Goal: Information Seeking & Learning: Obtain resource

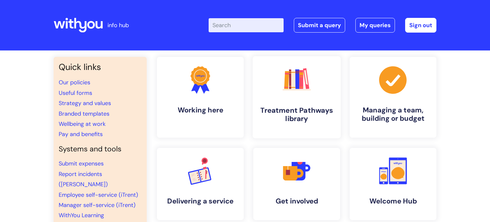
click at [296, 102] on link ".cls-1{fill:#f89b22;}.cls-1,.cls-2,.cls-3,.cls-4,.cls-5,.cls-6,.cls-7{stroke-wi…" at bounding box center [296, 97] width 88 height 82
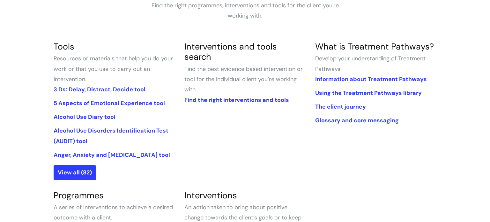
scroll to position [128, 0]
click at [68, 171] on link "View all (82)" at bounding box center [75, 172] width 42 height 15
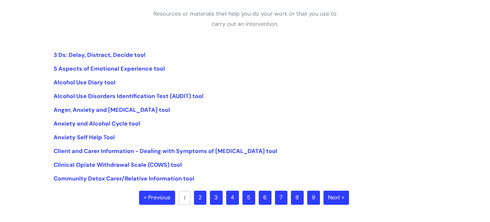
scroll to position [127, 0]
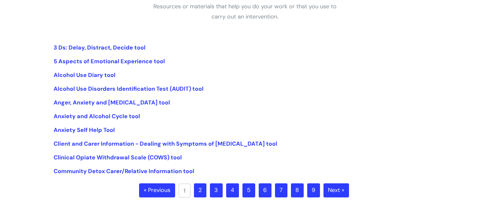
click at [199, 193] on link "2" at bounding box center [200, 190] width 12 height 14
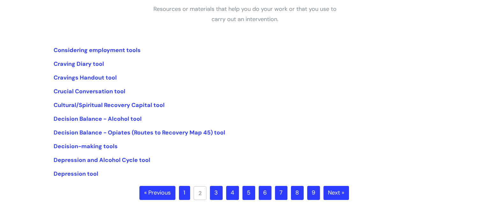
scroll to position [142, 0]
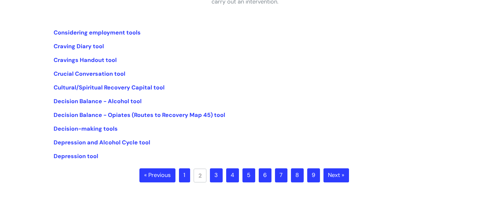
click at [216, 173] on link "3" at bounding box center [216, 175] width 13 height 14
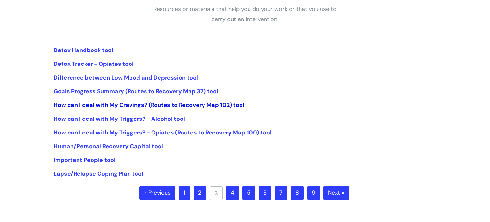
scroll to position [126, 0]
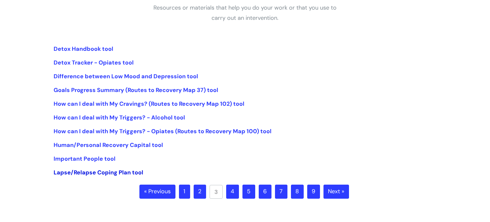
click at [103, 172] on link "Lapse/Relapse Coping Plan tool" at bounding box center [99, 172] width 90 height 8
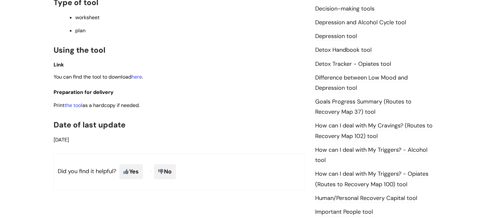
scroll to position [363, 0]
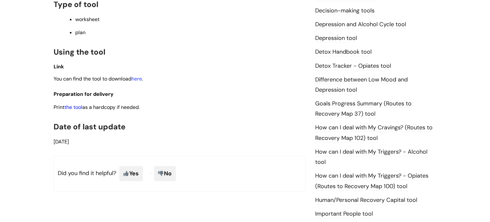
click at [73, 110] on link "the tool" at bounding box center [73, 107] width 18 height 7
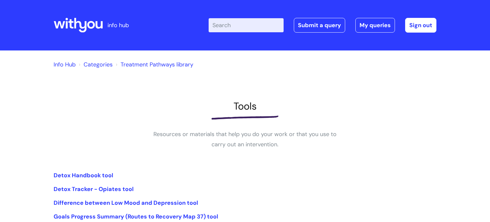
scroll to position [126, 0]
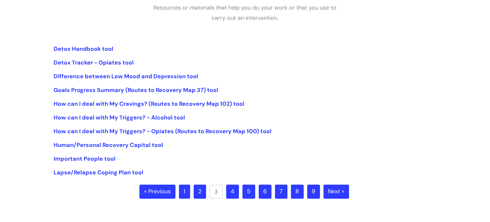
click at [230, 194] on link "4" at bounding box center [232, 191] width 13 height 14
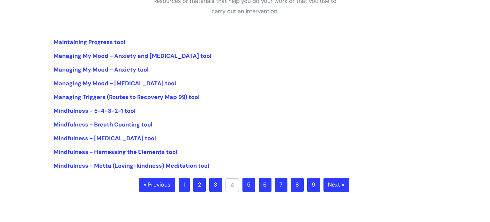
scroll to position [135, 0]
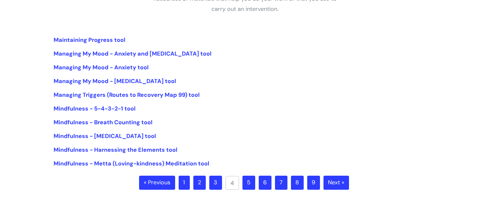
click at [249, 184] on link "5" at bounding box center [248, 182] width 13 height 14
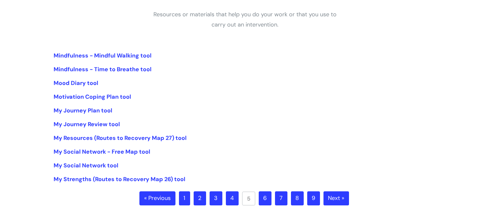
scroll to position [121, 0]
